Goal: Submit feedback/report problem: Submit feedback/report problem

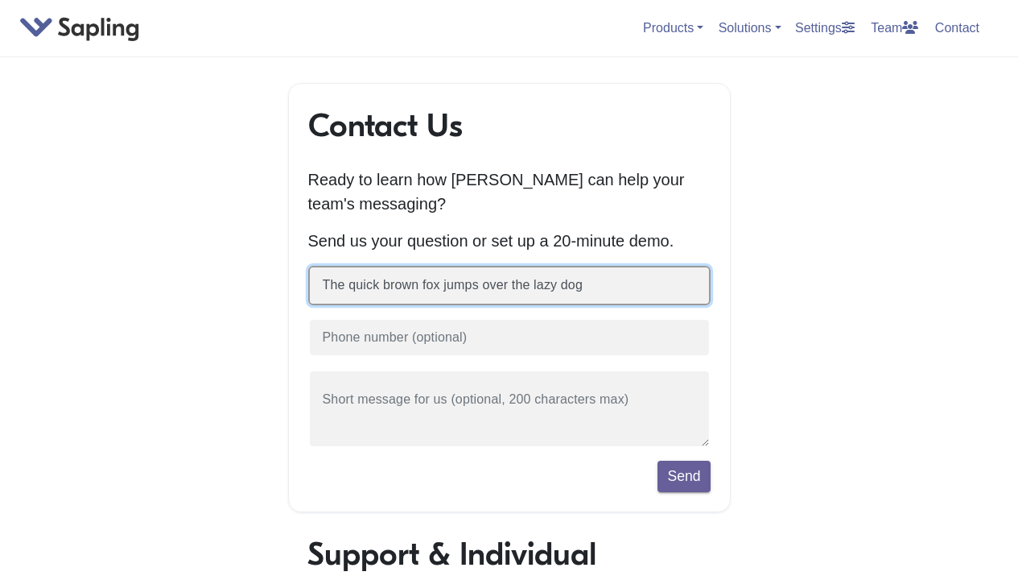
type input "The quick brown fox jumps over the lazy dog"
click at [658, 460] on button "Send" at bounding box center [684, 475] width 52 height 31
